Goal: Information Seeking & Learning: Check status

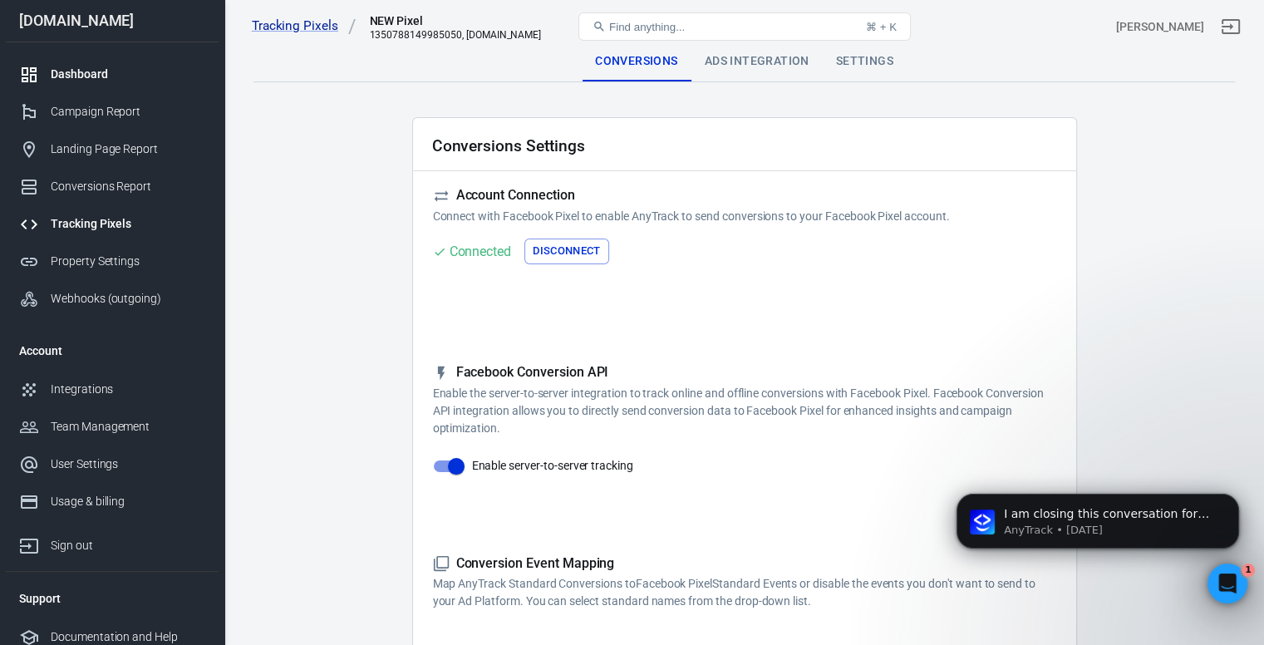
click at [91, 76] on div "Dashboard" at bounding box center [128, 74] width 155 height 17
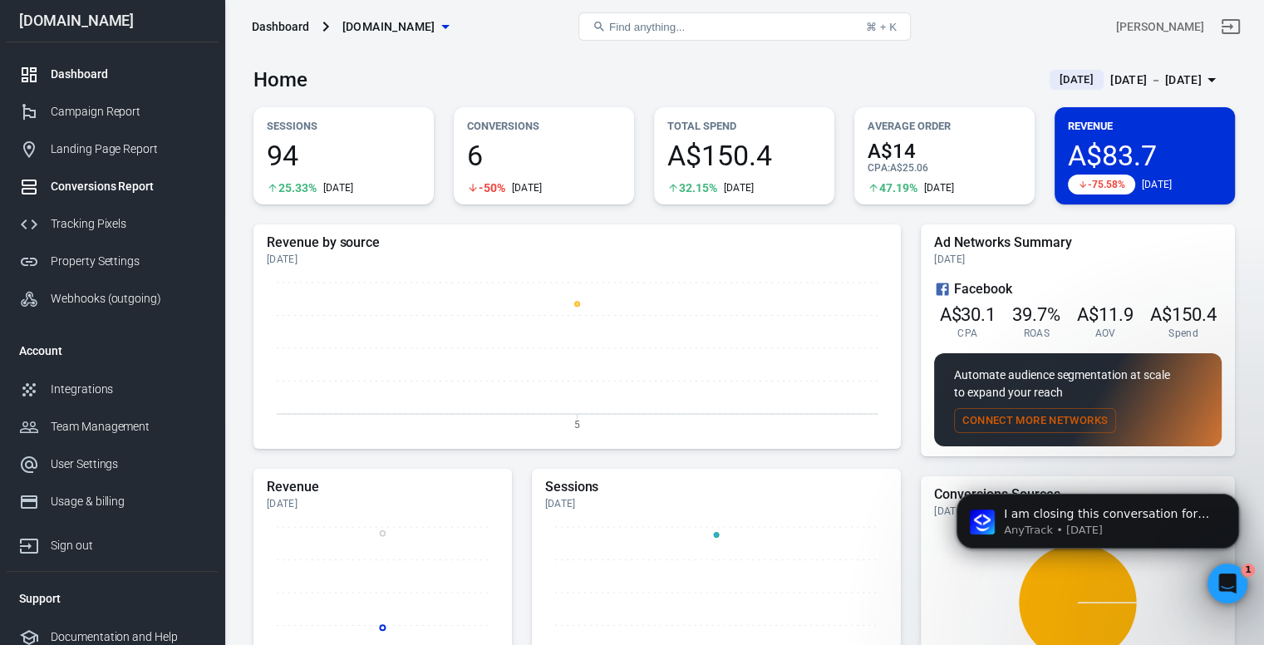
click at [100, 184] on div "Conversions Report" at bounding box center [128, 186] width 155 height 17
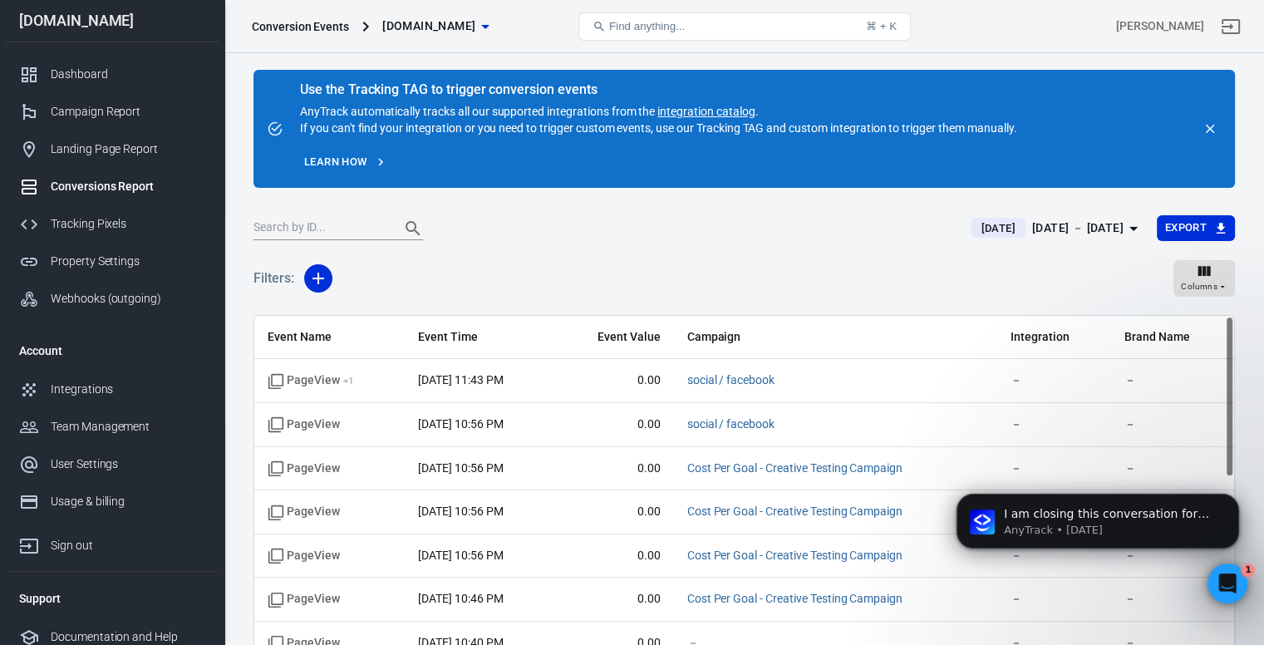
click at [1074, 226] on div "[DATE] － [DATE]" at bounding box center [1077, 228] width 91 height 21
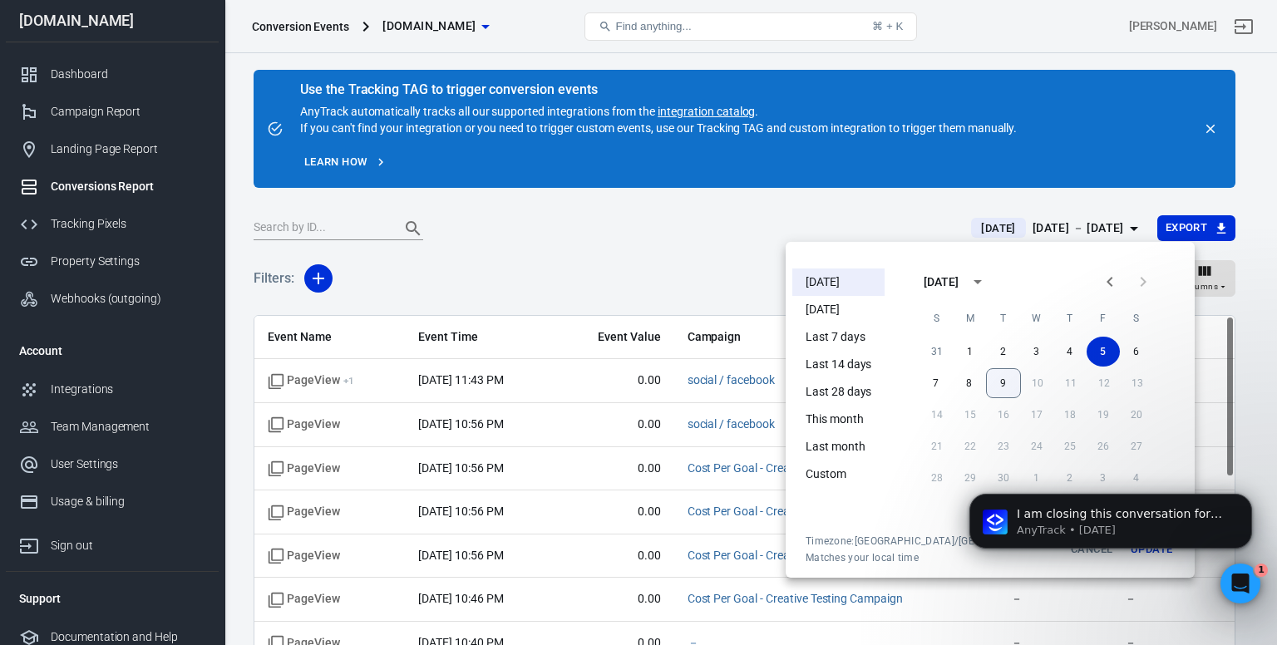
click at [988, 378] on button "9" at bounding box center [1003, 383] width 35 height 30
click at [987, 380] on button "9" at bounding box center [1003, 383] width 33 height 30
click at [848, 280] on li "[DATE]" at bounding box center [838, 282] width 92 height 27
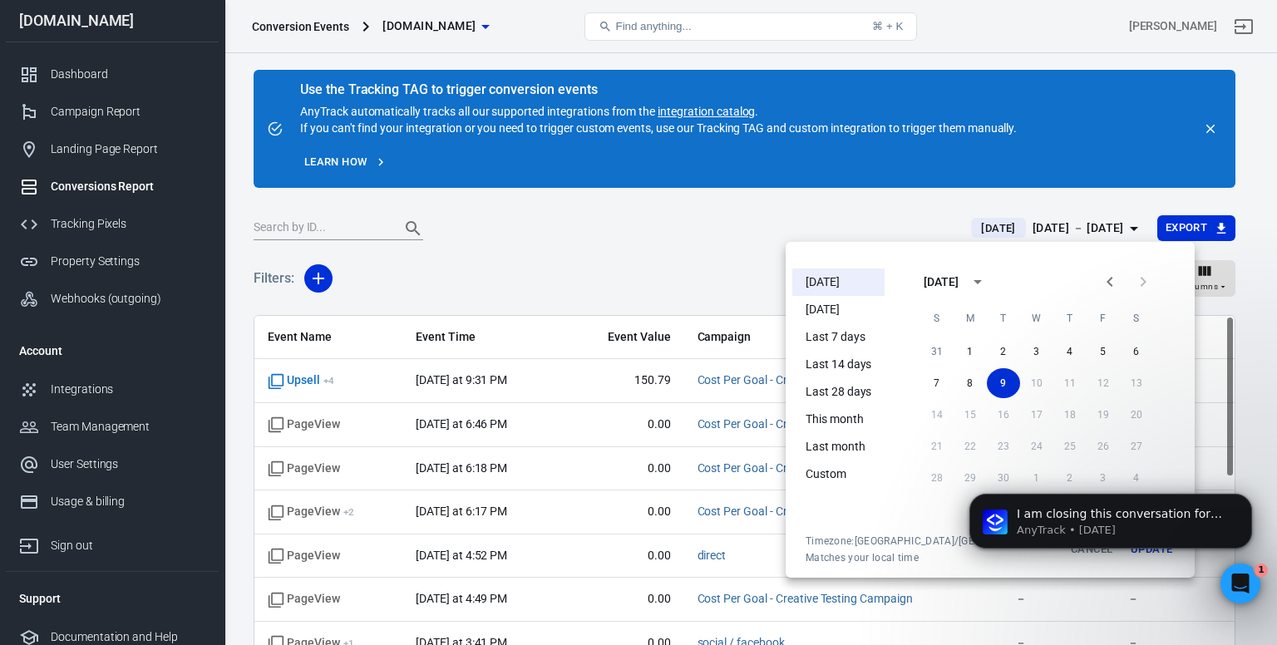
click at [689, 269] on div at bounding box center [638, 322] width 1277 height 645
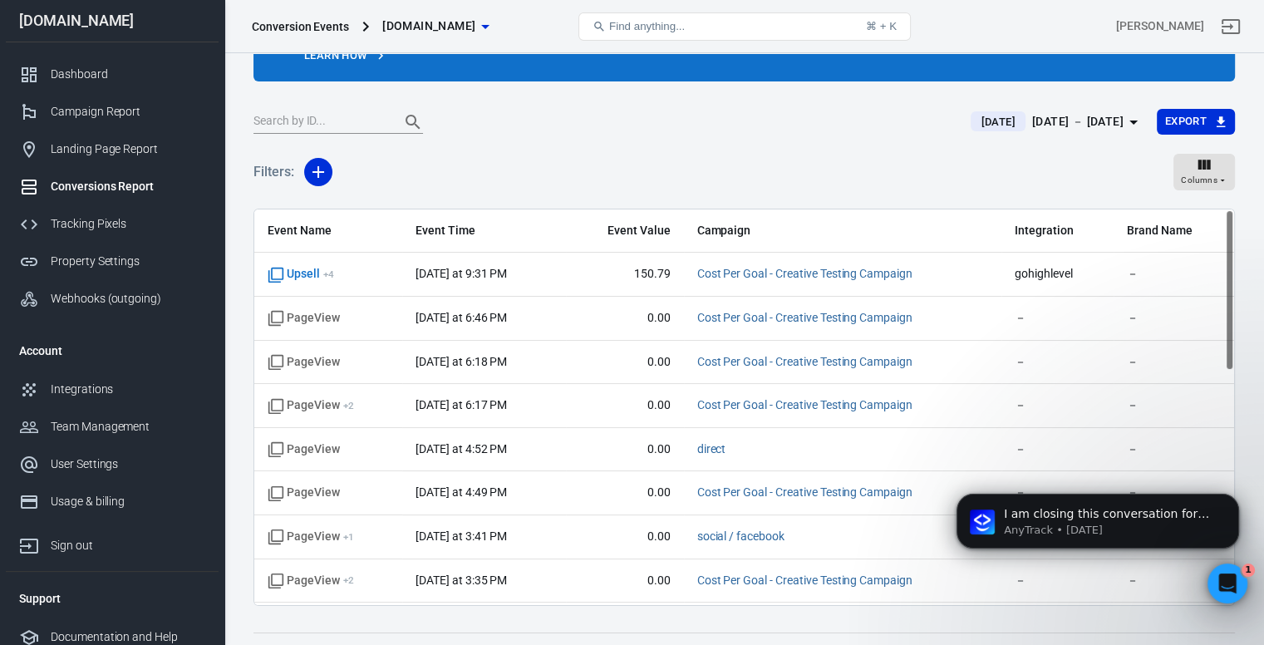
scroll to position [138, 0]
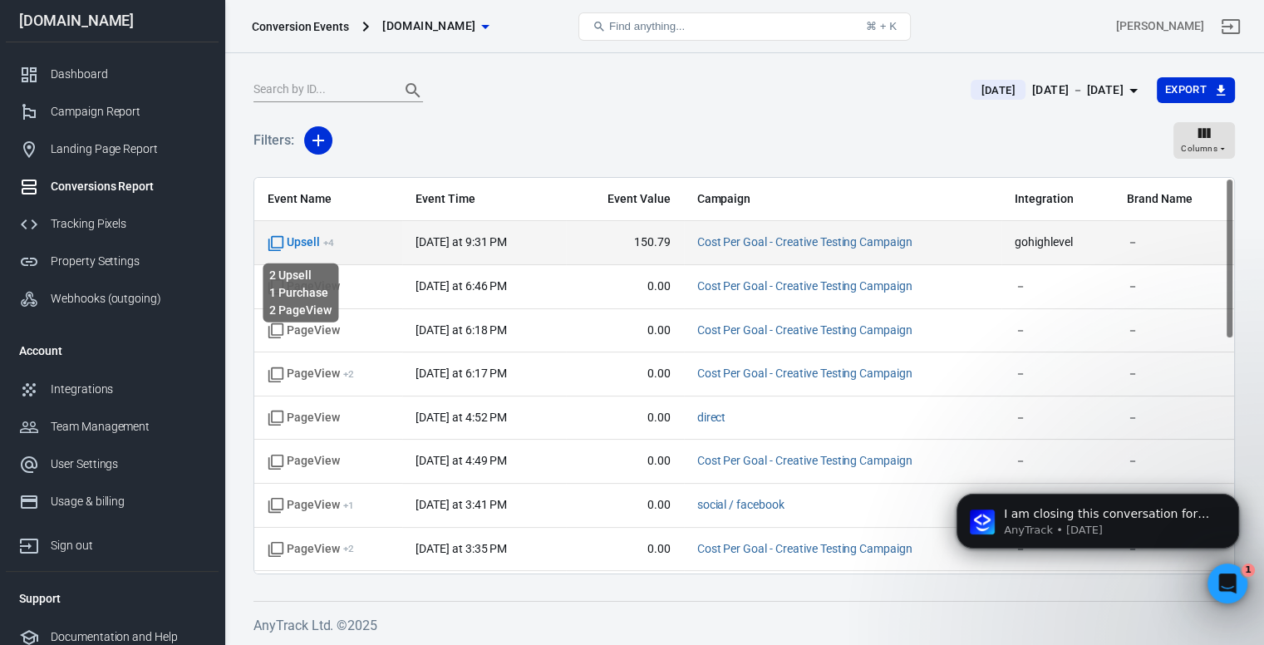
click at [305, 244] on span "Upsell + 4" at bounding box center [301, 242] width 67 height 17
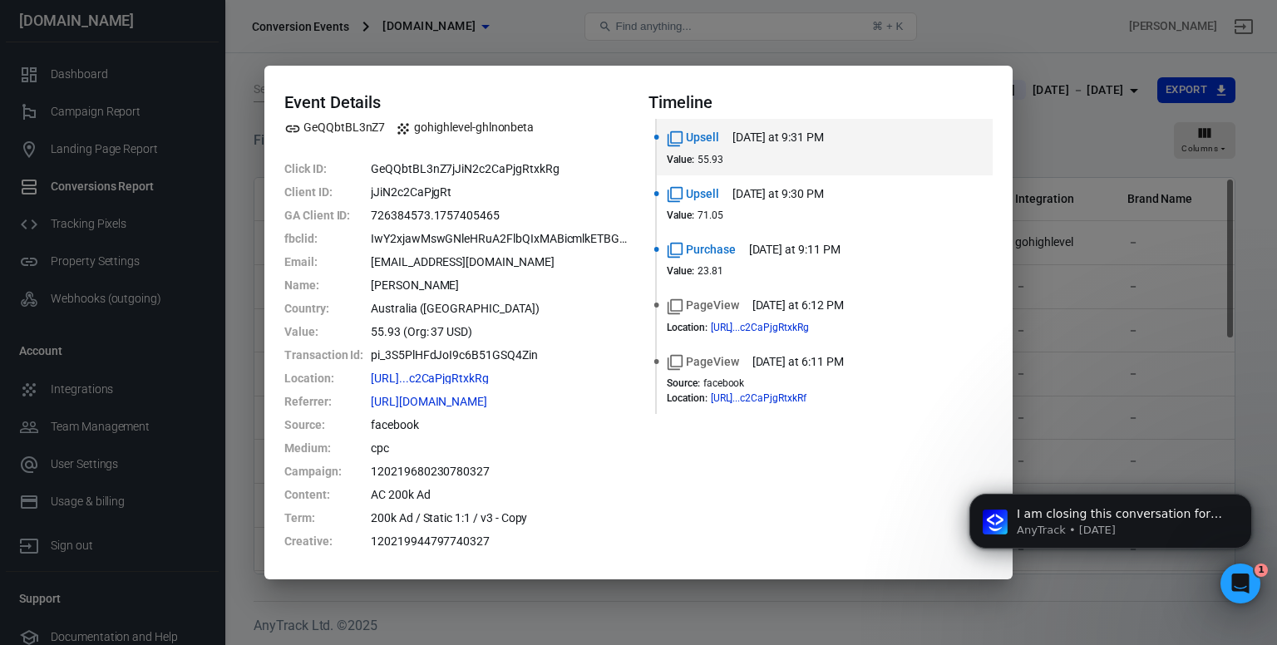
click at [423, 53] on div "Event Details GeQQbtBL3nZ7 gohighlevel-ghlnonbeta Click ID : GeQQbtBL3nZ7jJiN2c…" at bounding box center [638, 322] width 1277 height 645
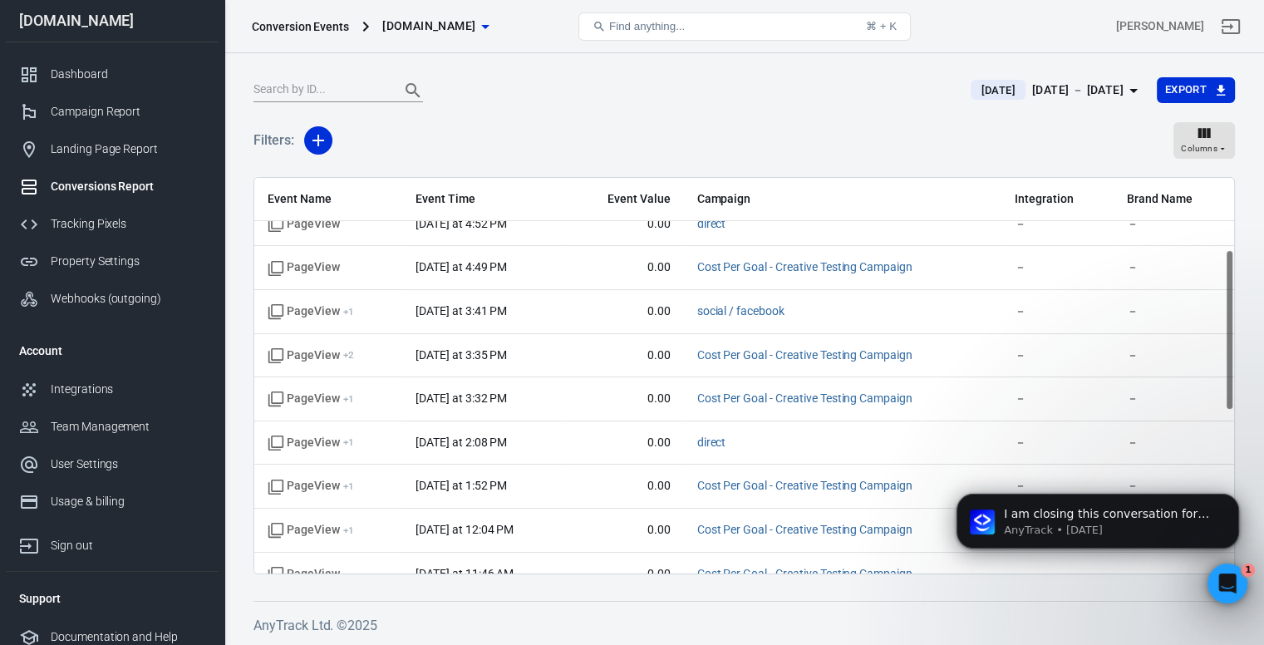
scroll to position [0, 0]
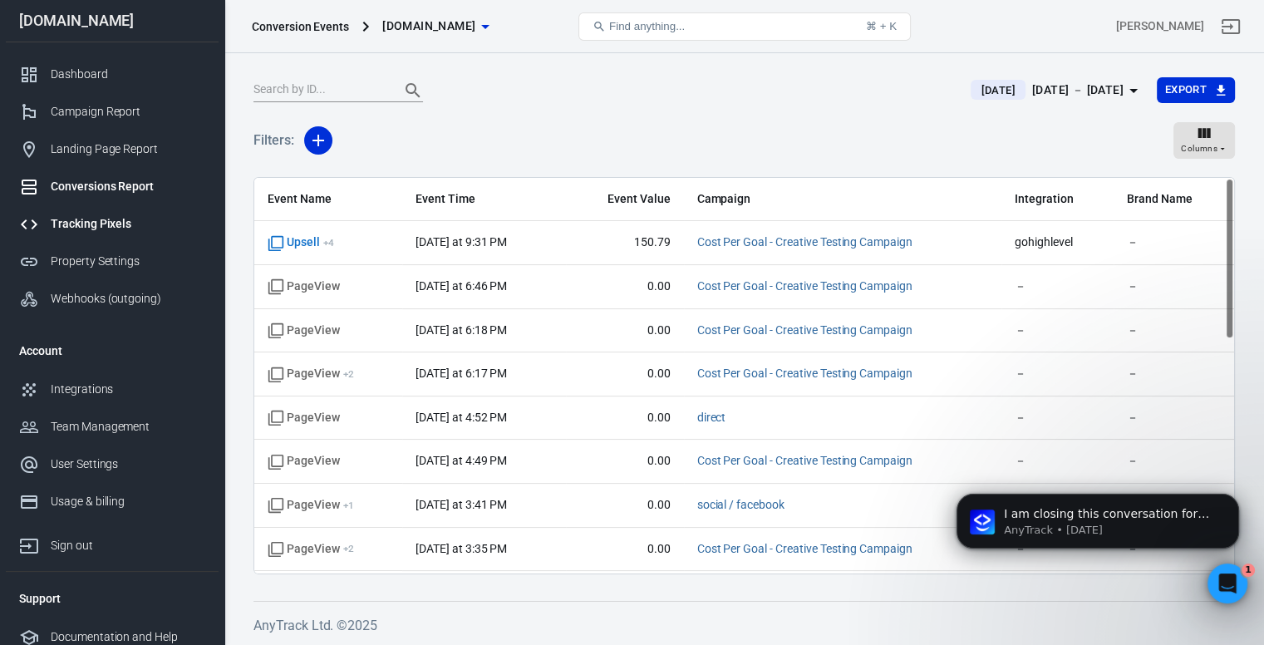
click at [121, 212] on link "Tracking Pixels" at bounding box center [112, 223] width 213 height 37
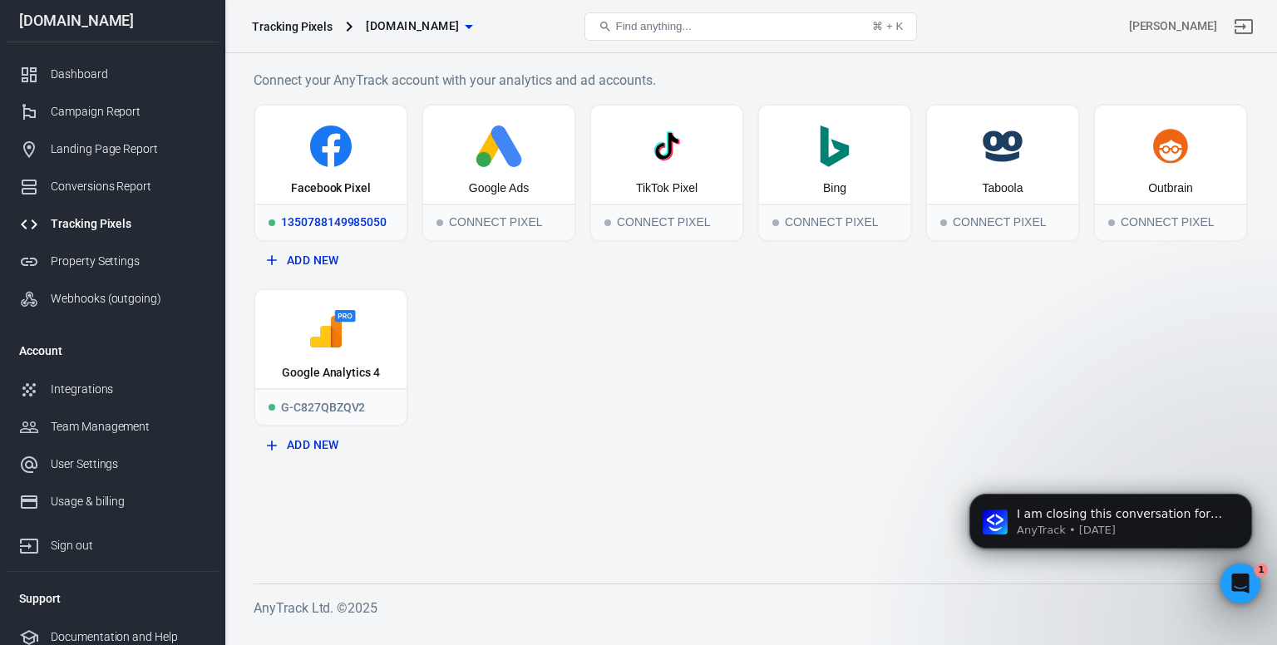
click at [336, 204] on div "1350788149985050" at bounding box center [330, 222] width 151 height 37
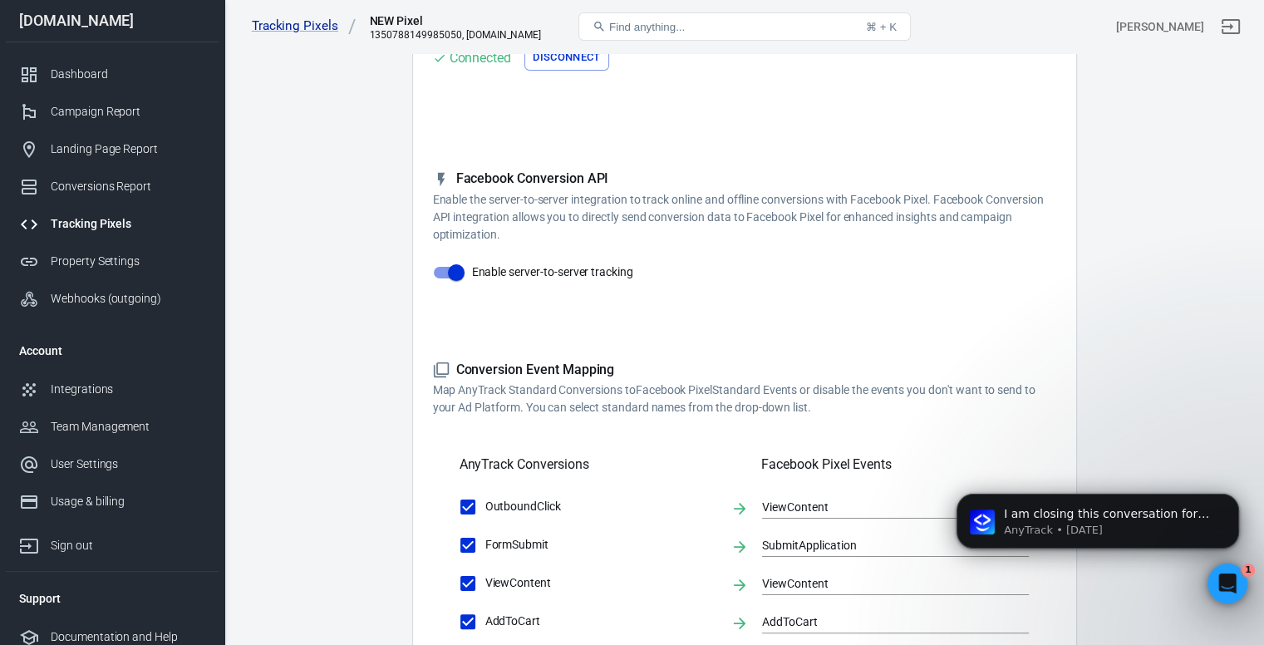
scroll to position [582, 0]
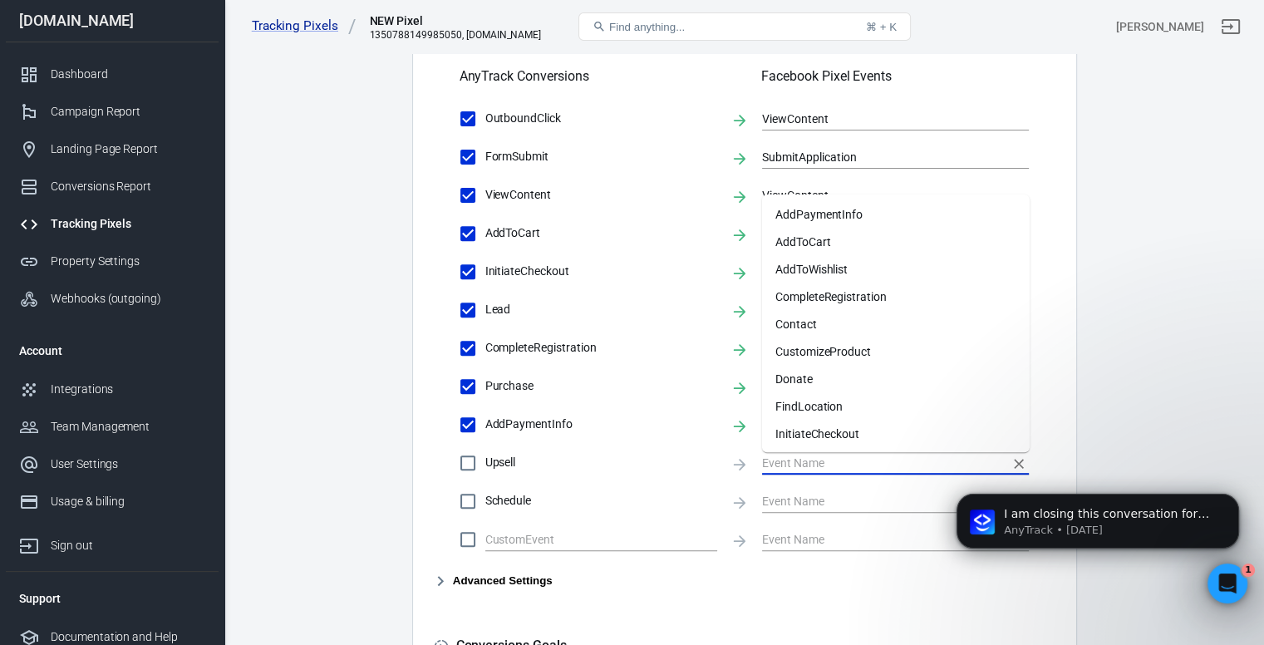
click at [771, 457] on input "text" at bounding box center [883, 462] width 242 height 21
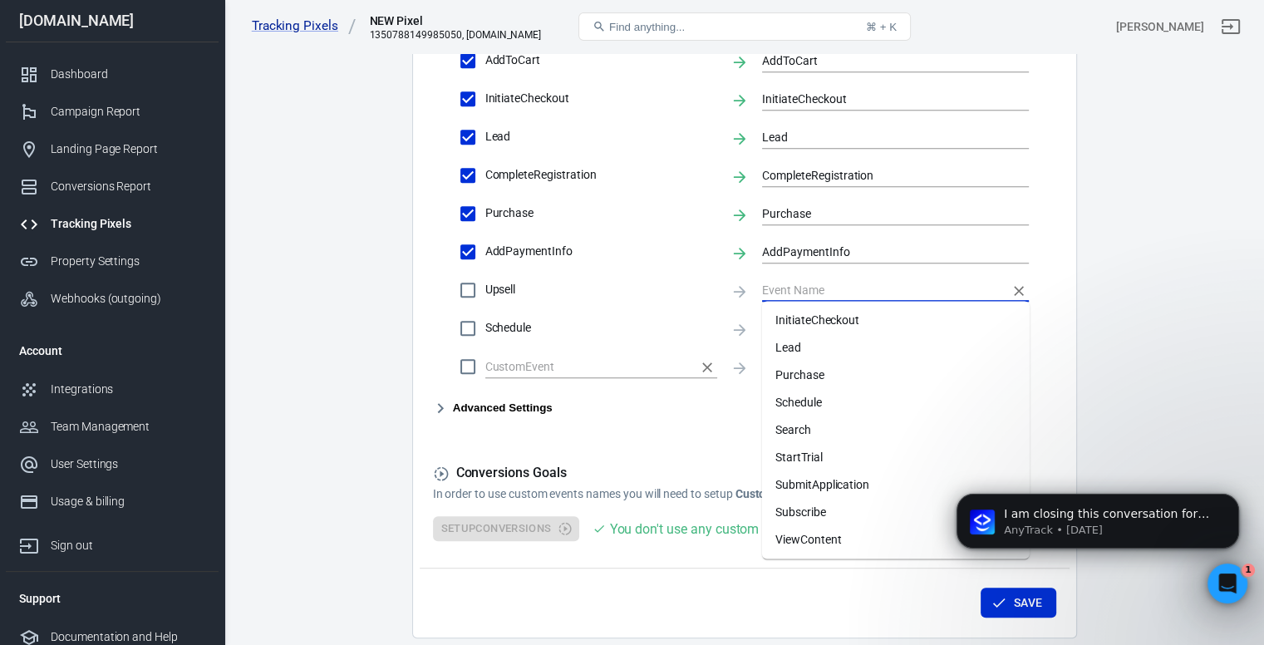
scroll to position [776, 0]
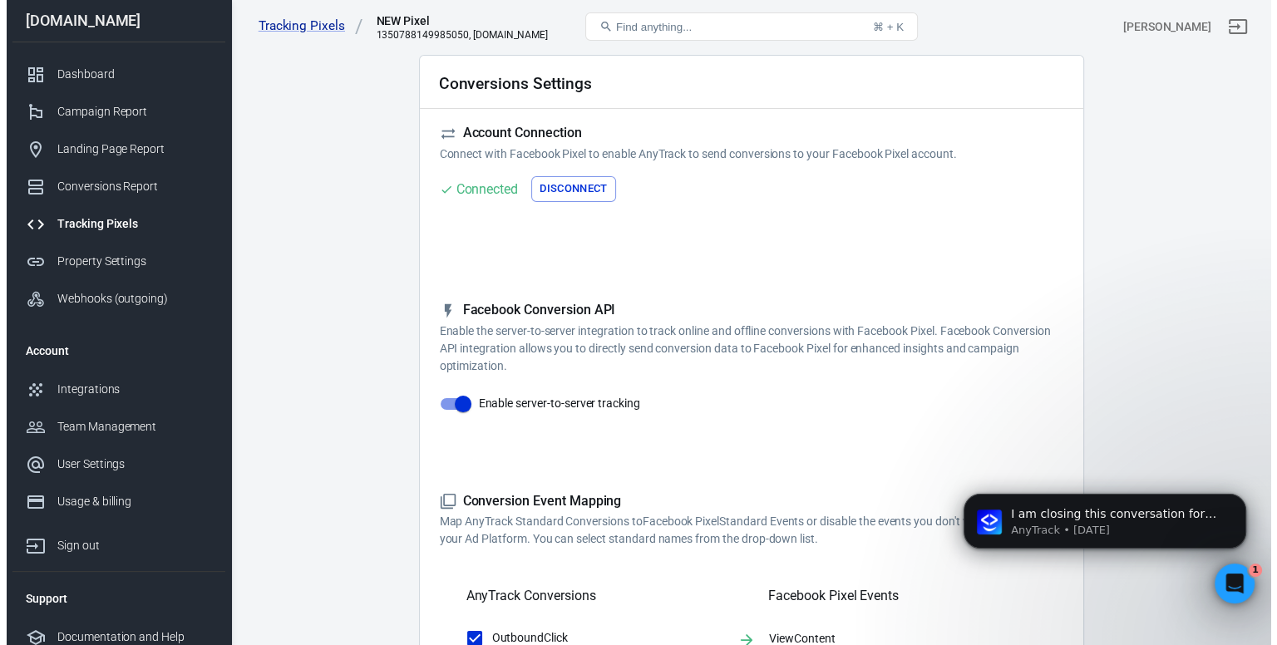
scroll to position [0, 0]
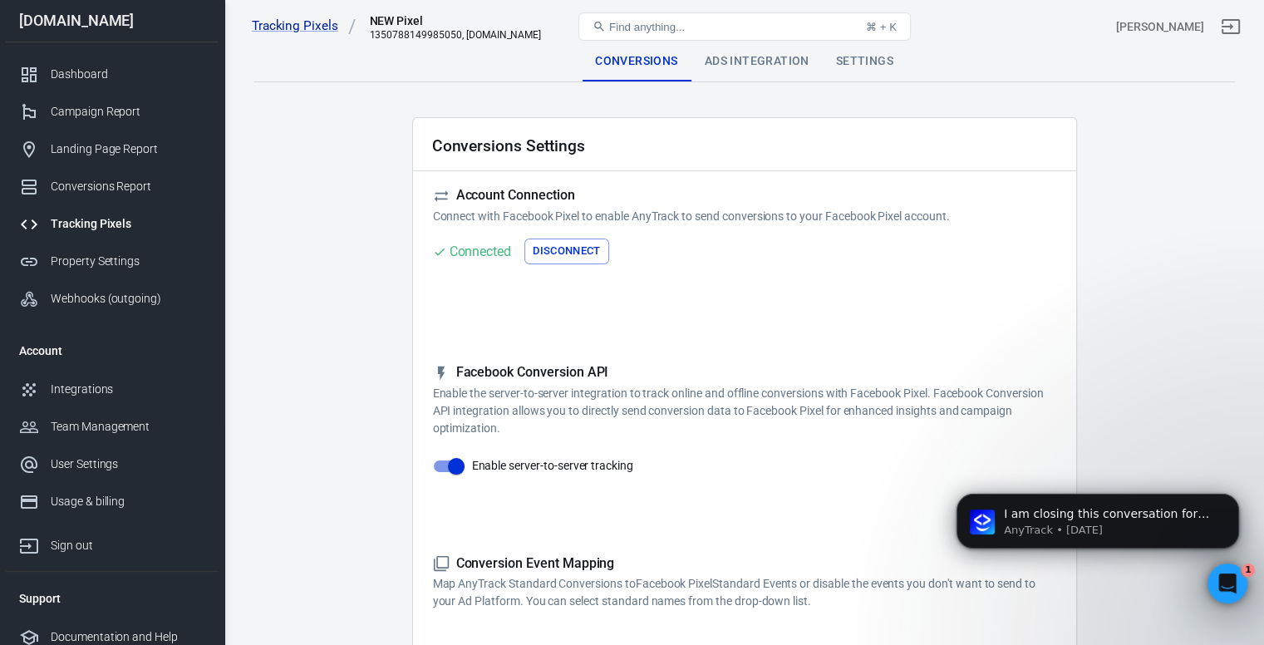
click at [751, 61] on div "Ads Integration" at bounding box center [757, 62] width 131 height 40
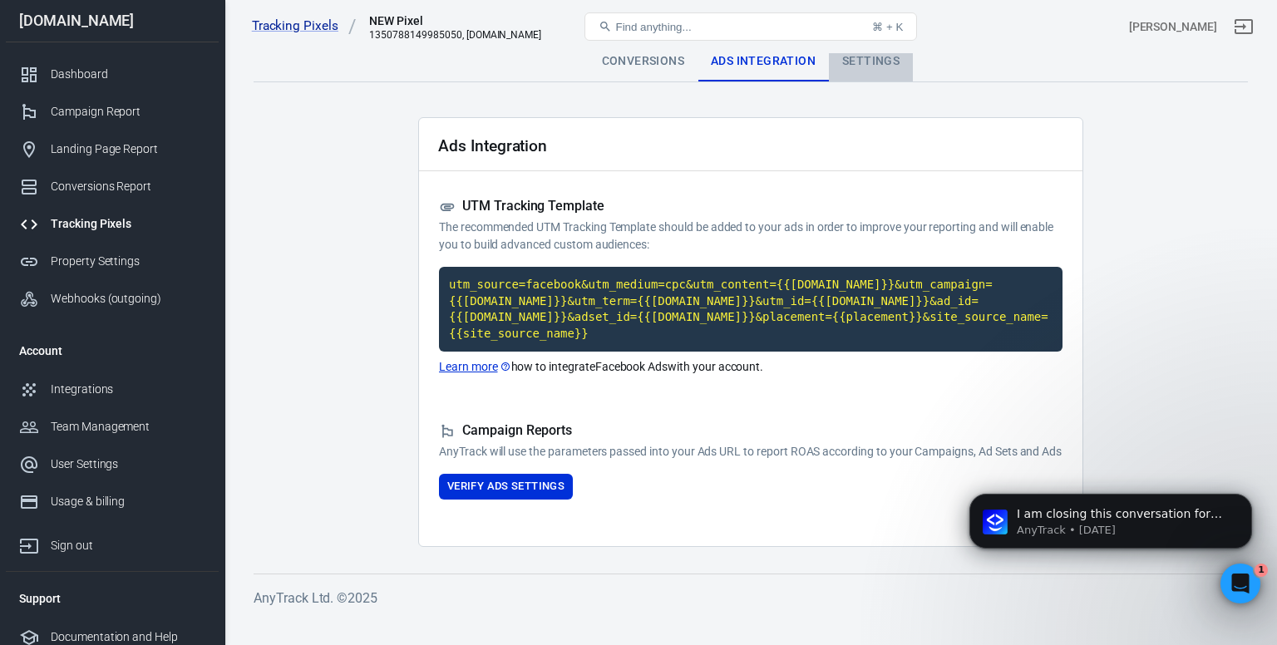
click at [852, 67] on div "Settings" at bounding box center [871, 62] width 84 height 40
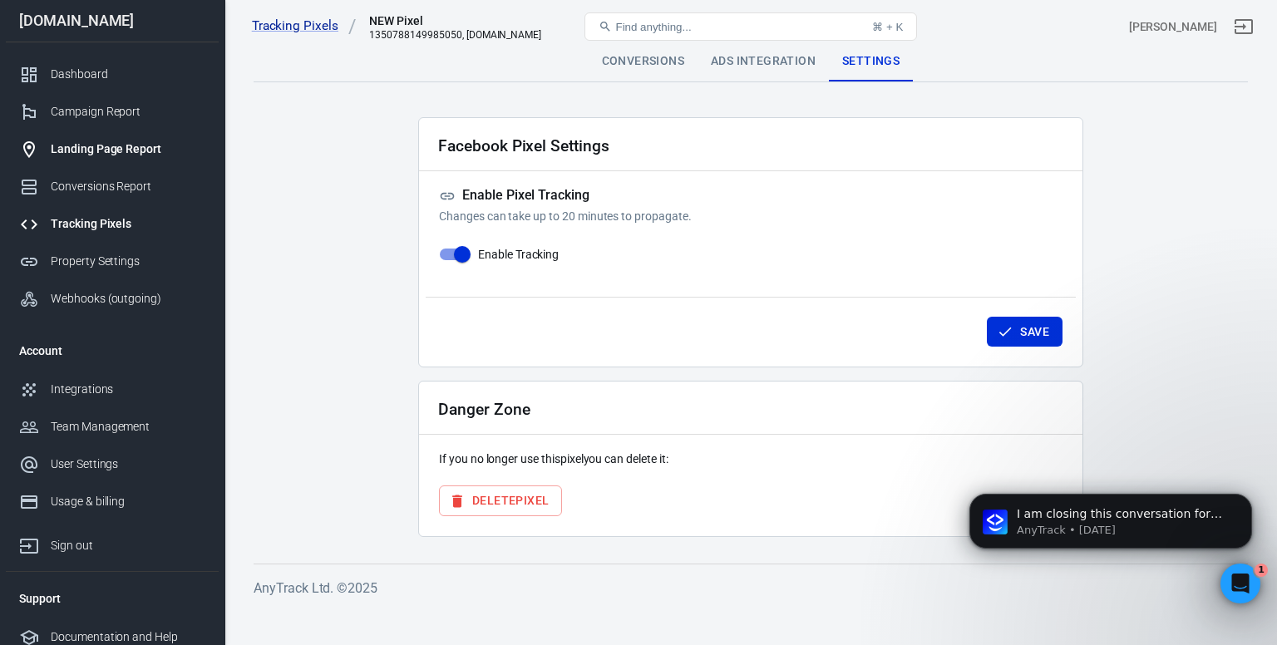
click at [106, 149] on div "Landing Page Report" at bounding box center [128, 148] width 155 height 17
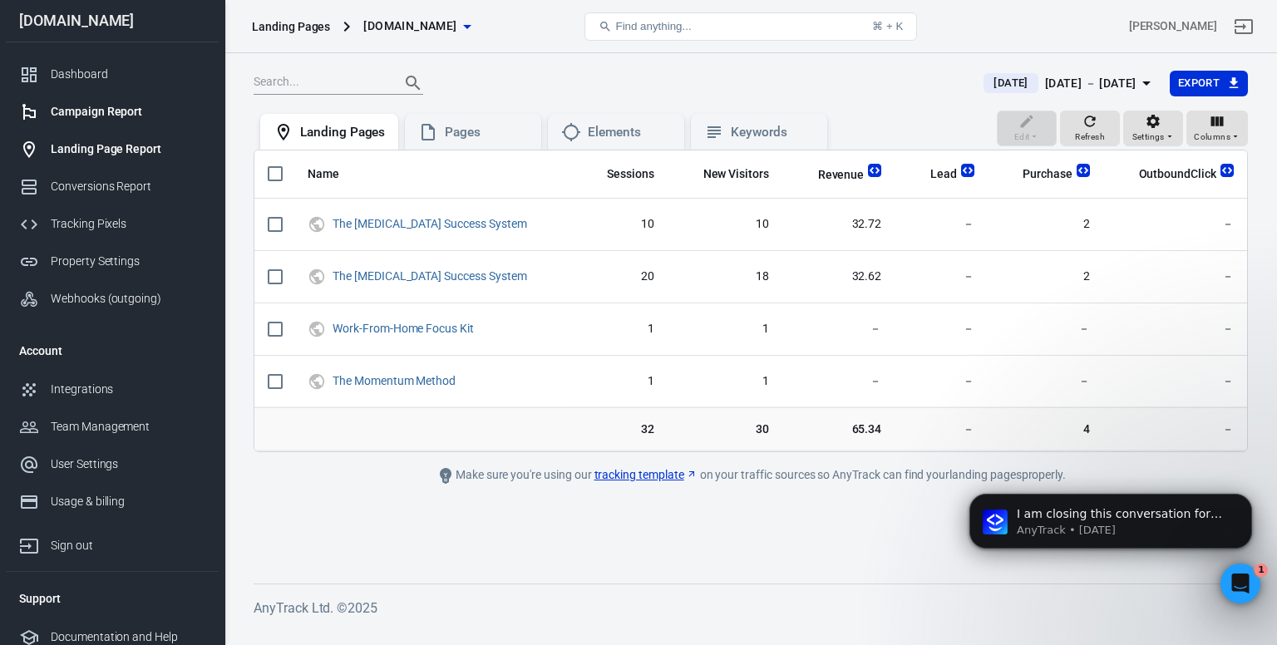
click at [137, 112] on div "Campaign Report" at bounding box center [128, 111] width 155 height 17
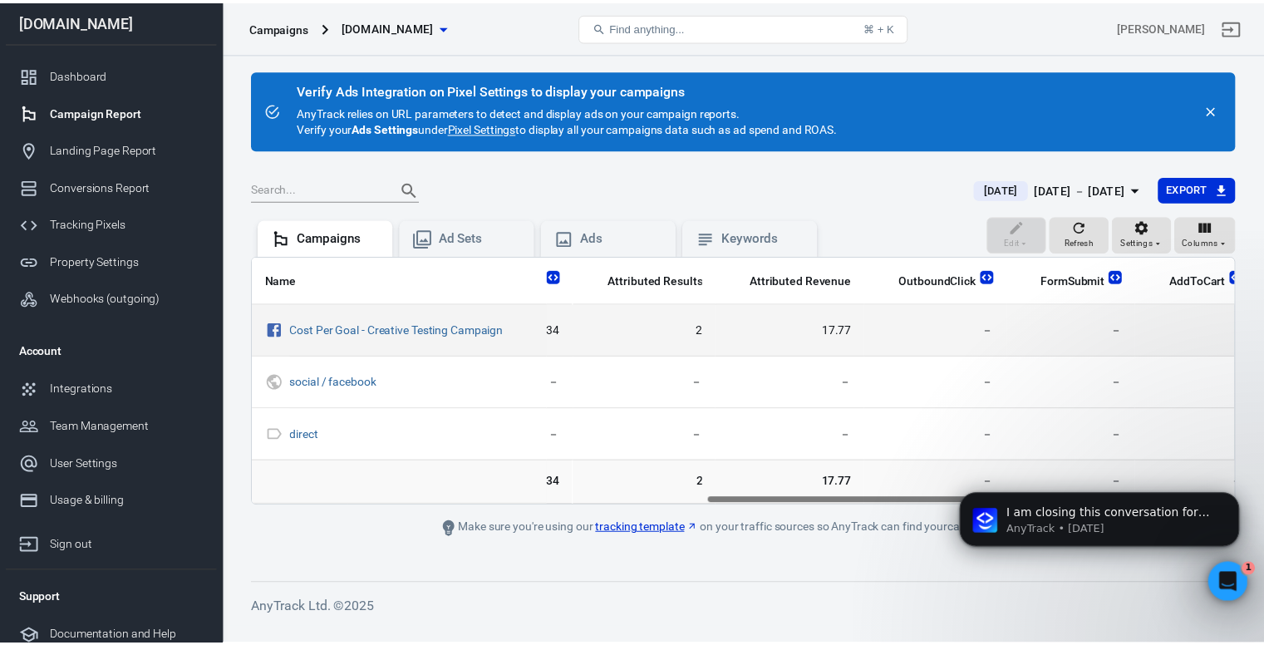
scroll to position [0, 853]
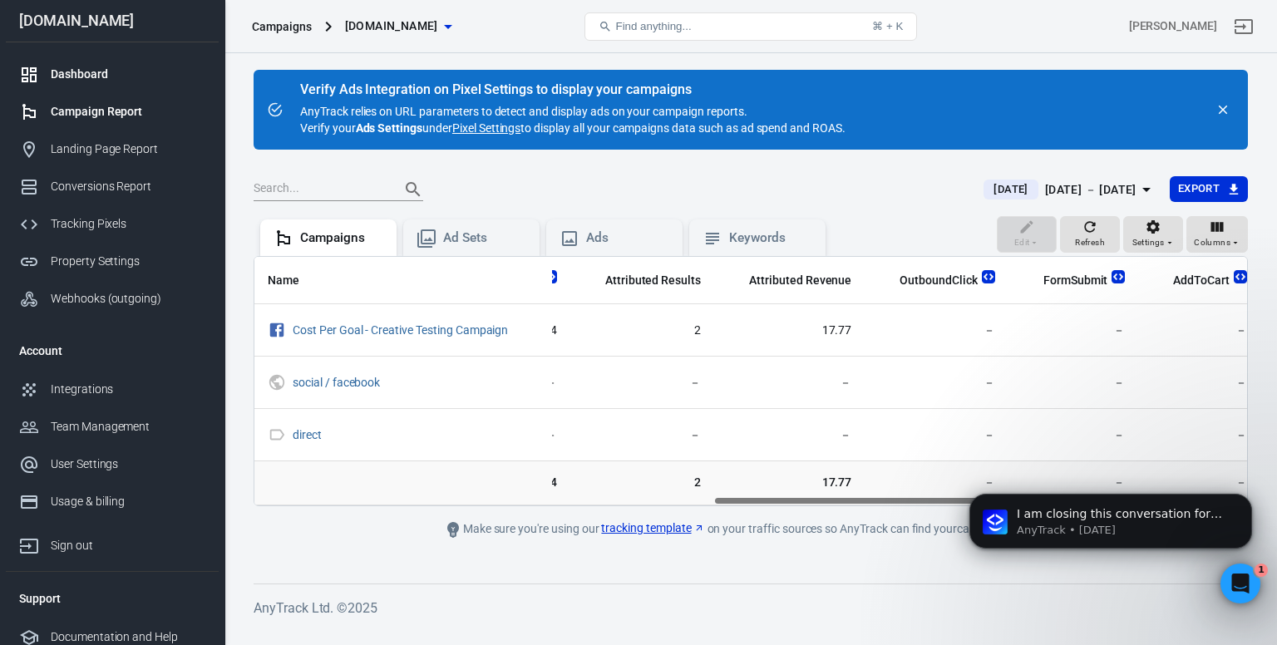
click at [149, 62] on link "Dashboard" at bounding box center [112, 74] width 213 height 37
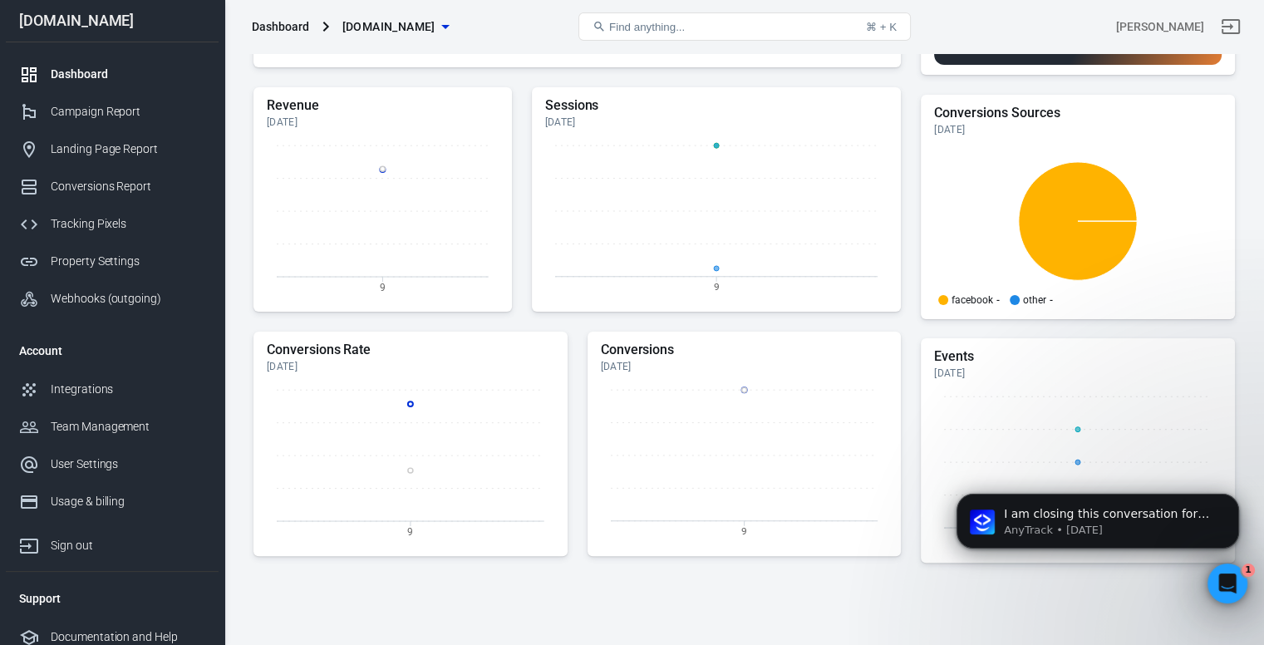
scroll to position [387, 0]
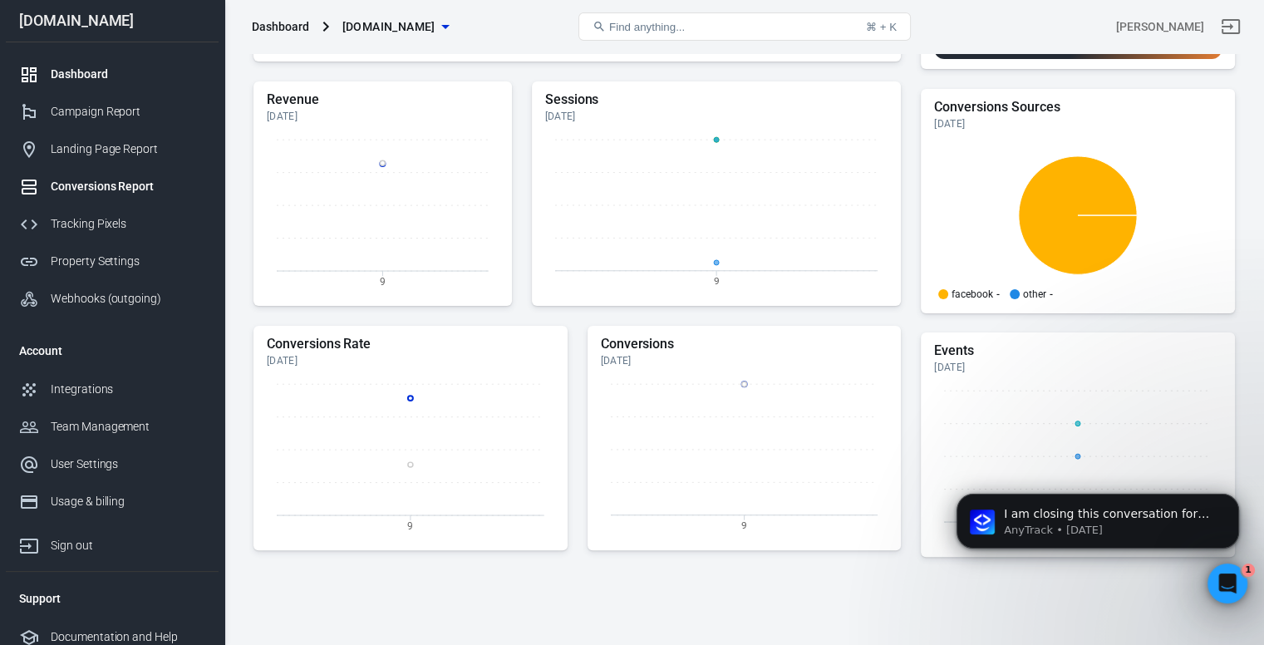
click at [127, 200] on link "Conversions Report" at bounding box center [112, 186] width 213 height 37
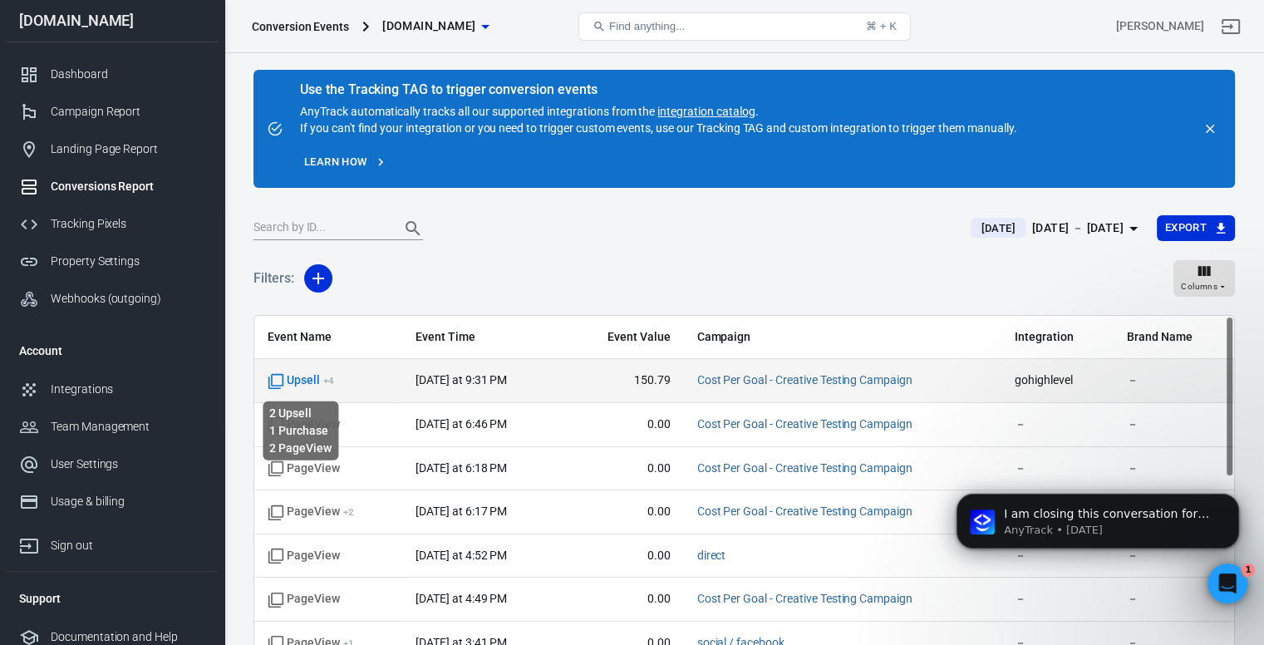
click at [289, 375] on span "Upsell + 4" at bounding box center [301, 380] width 67 height 17
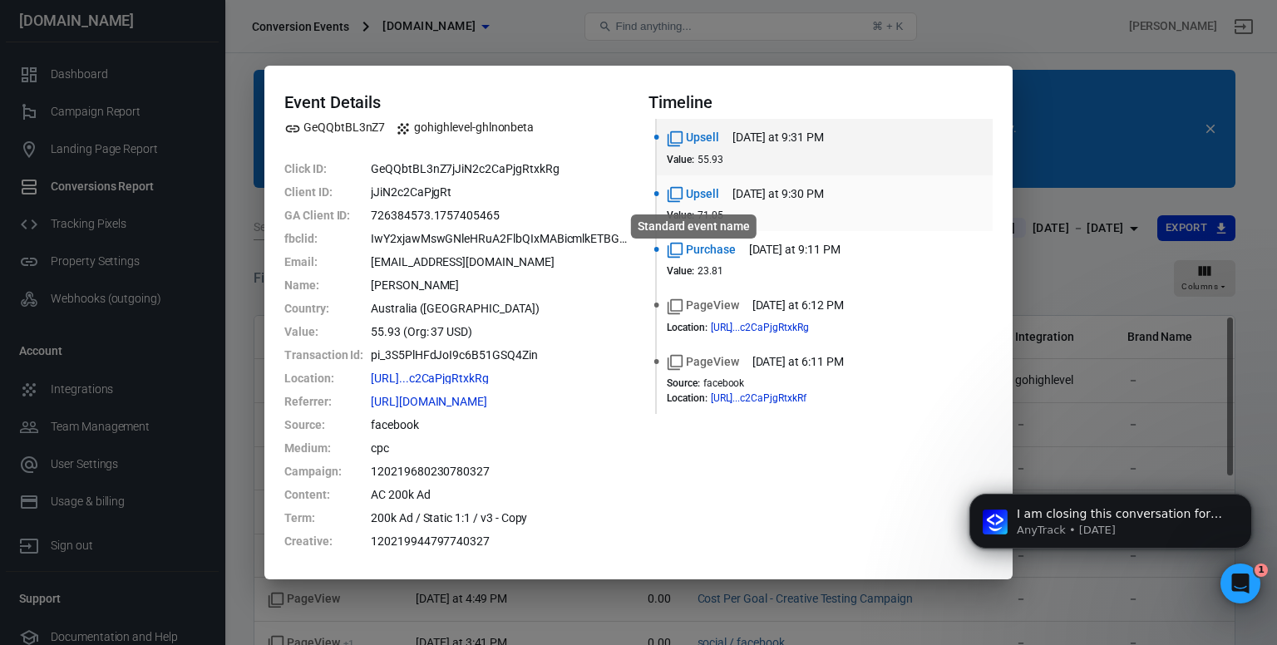
click at [698, 194] on span "Upsell" at bounding box center [693, 193] width 52 height 17
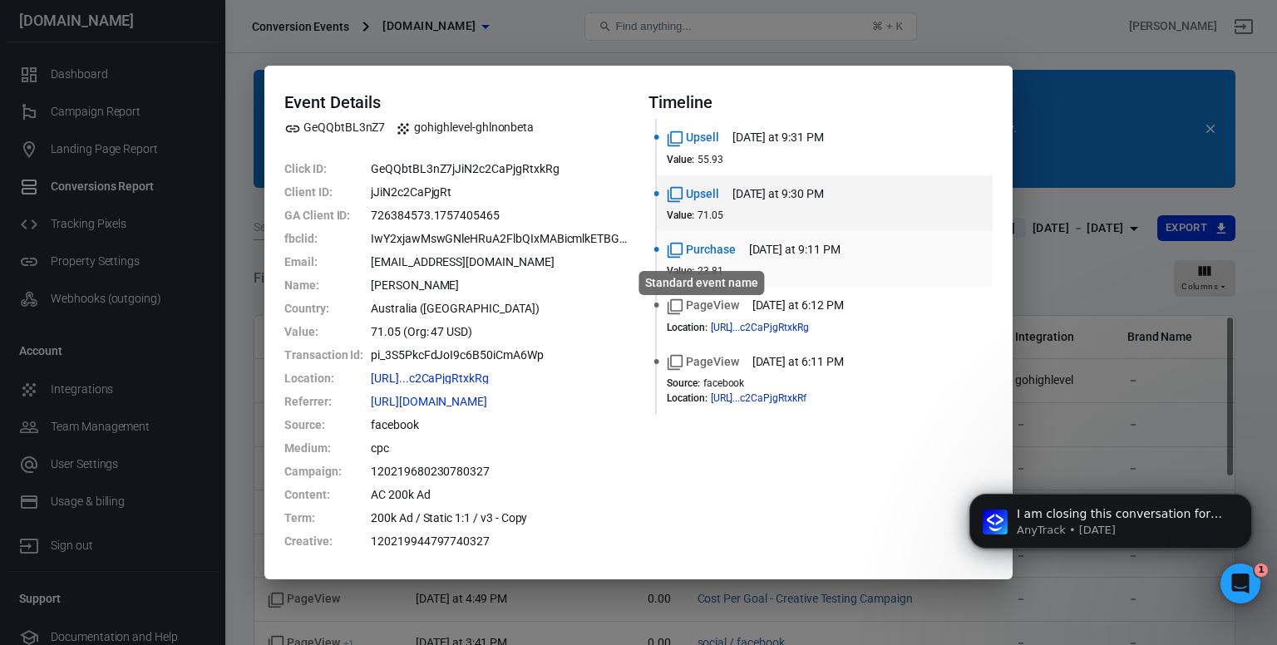
click at [712, 241] on span "Purchase" at bounding box center [701, 249] width 69 height 17
click at [712, 211] on span "71.05" at bounding box center [710, 215] width 26 height 12
click at [697, 155] on span "55.93" at bounding box center [710, 160] width 26 height 12
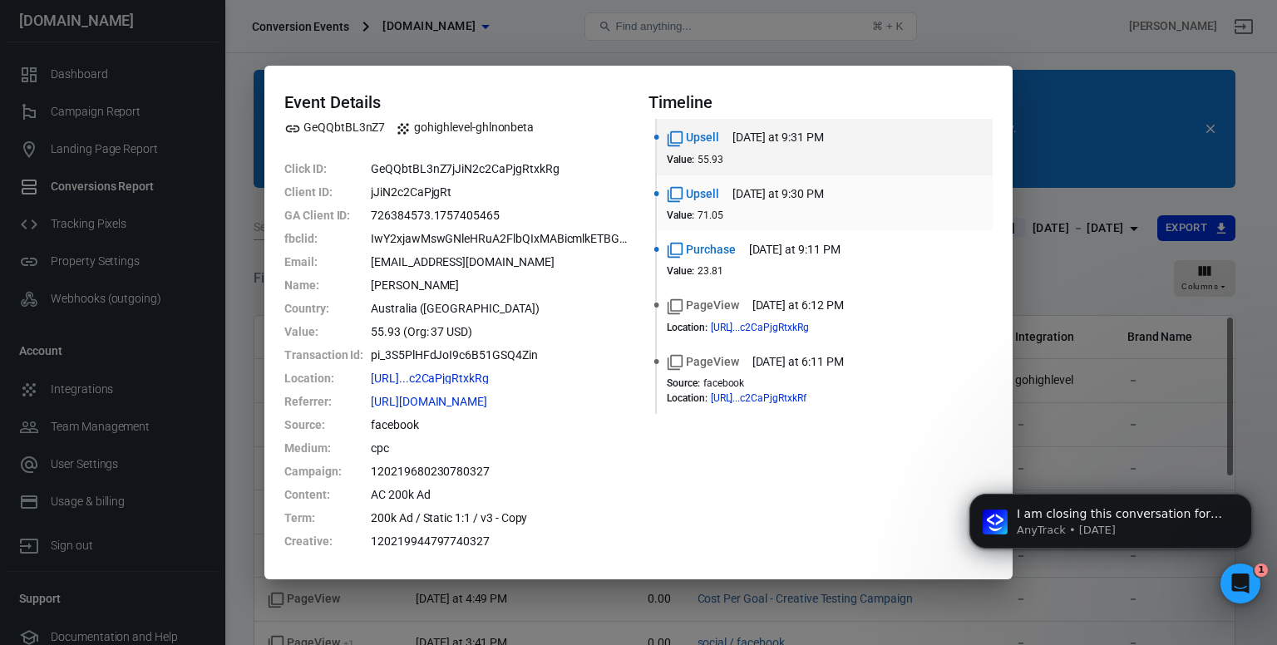
click at [688, 179] on li "Upsell [DATE] at 9:30 PM Value : 71.05" at bounding box center [825, 203] width 336 height 56
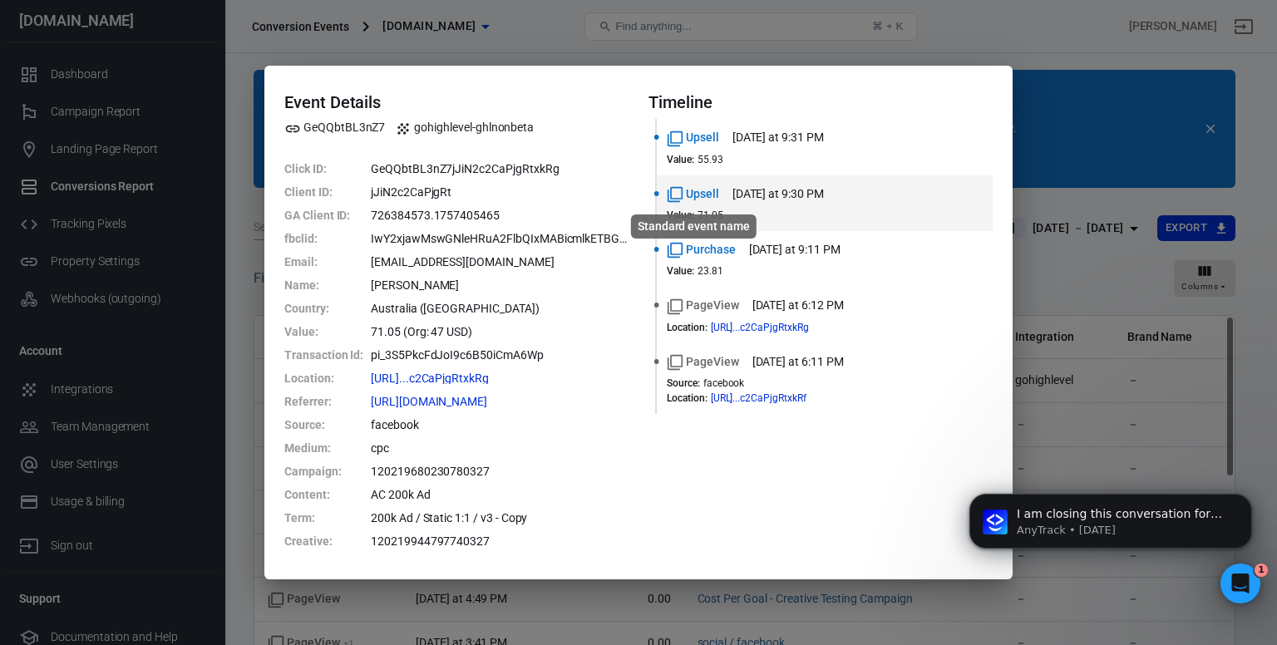
click at [694, 208] on div "Standard event name" at bounding box center [693, 221] width 129 height 37
click at [714, 257] on span "Purchase" at bounding box center [701, 249] width 69 height 17
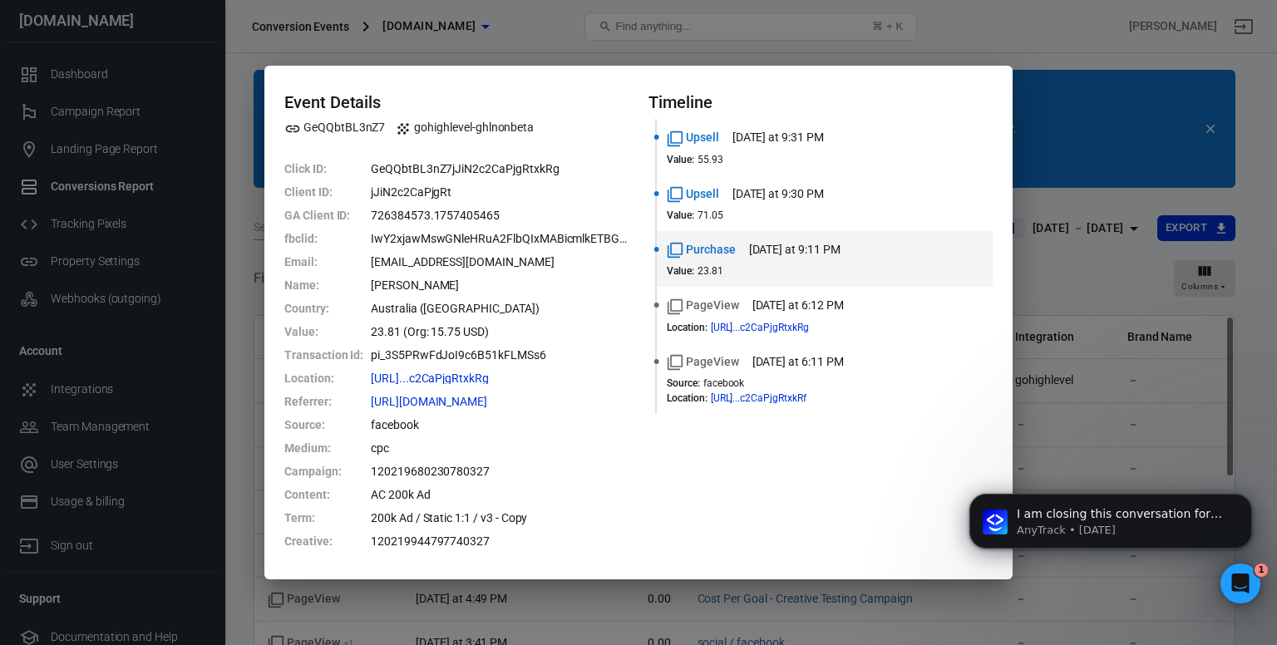
click at [1024, 101] on div "Event Details GeQQbtBL3nZ7 gohighlevel-ghlnonbeta Click ID : GeQQbtBL3nZ7jJiN2c…" at bounding box center [638, 322] width 1277 height 645
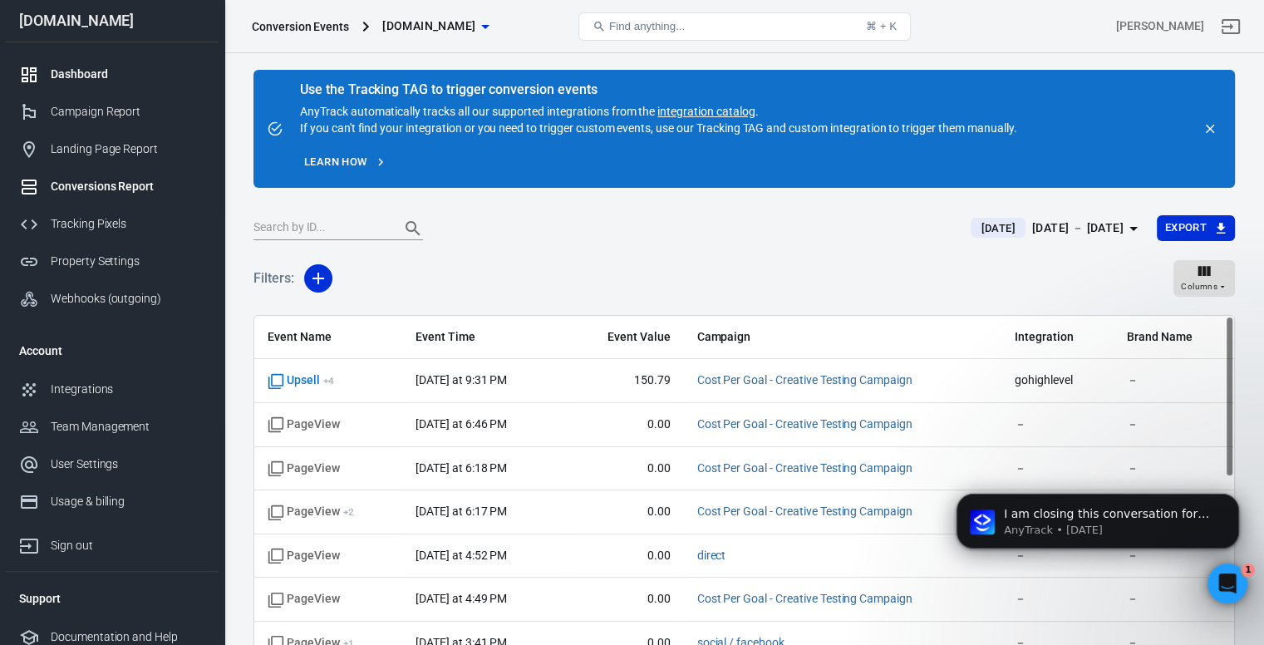
click at [92, 78] on div "Dashboard" at bounding box center [128, 74] width 155 height 17
